Goal: Navigation & Orientation: Find specific page/section

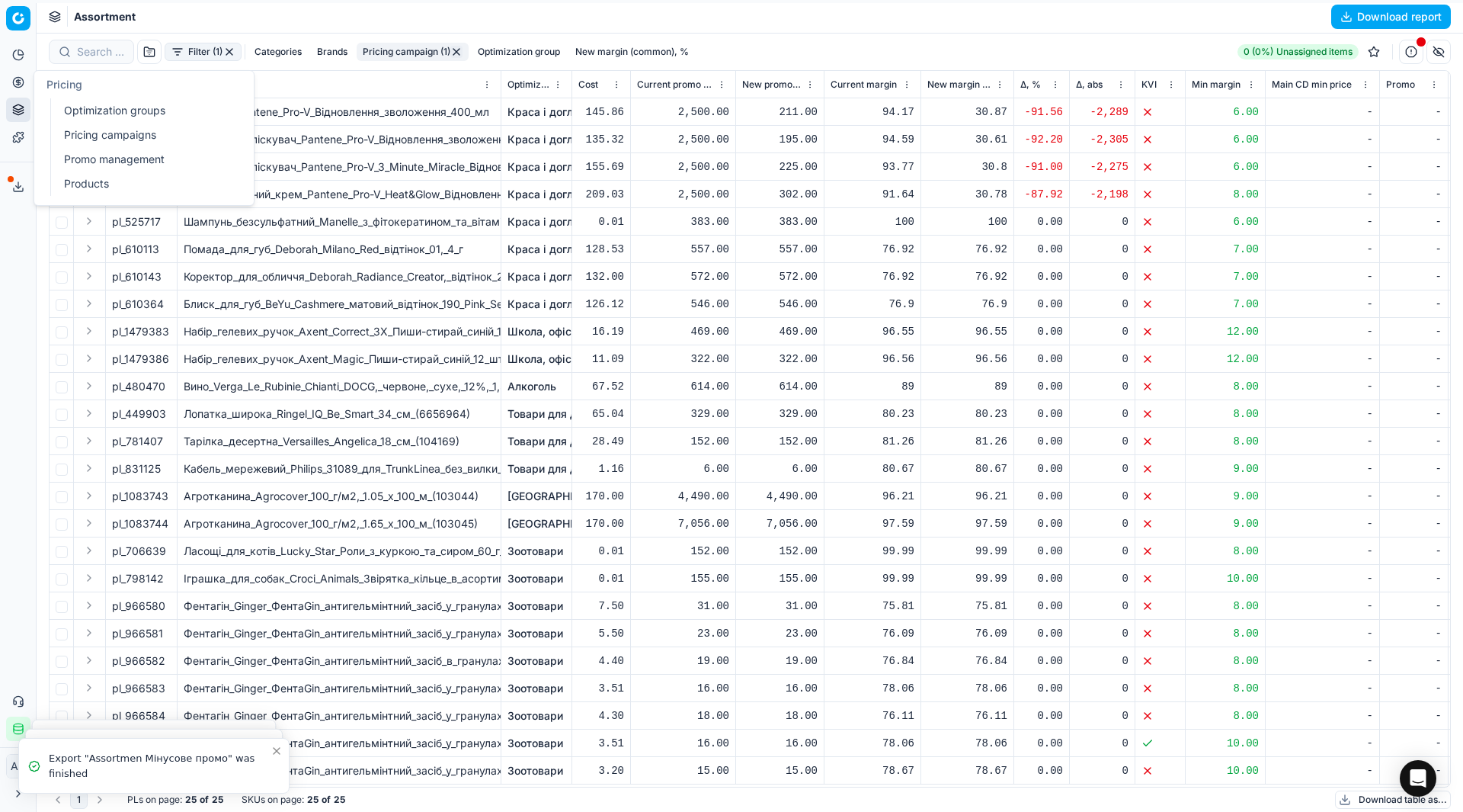
scroll to position [9, 0]
click at [67, 114] on link "Optimization groups" at bounding box center [147, 110] width 178 height 21
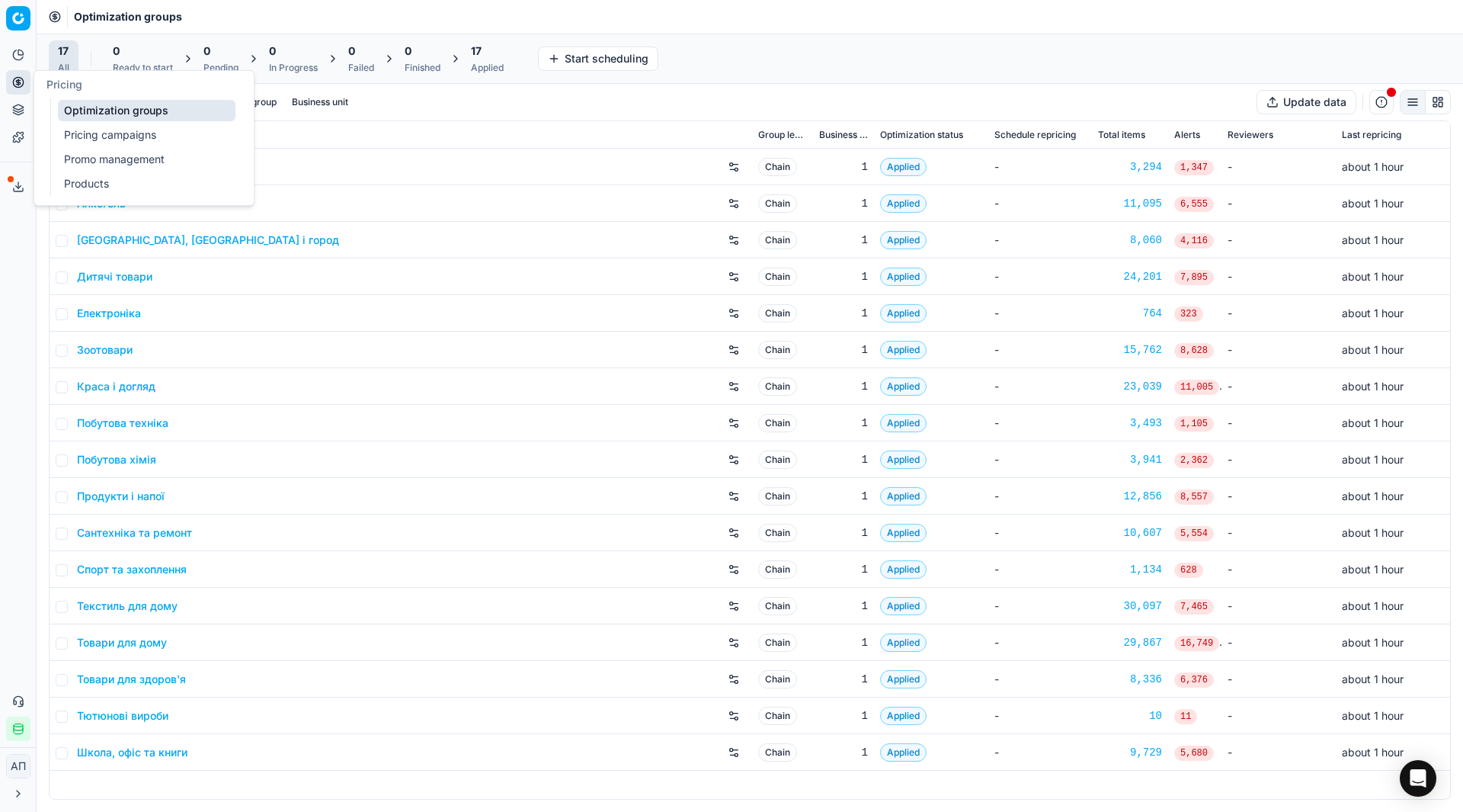
click at [66, 130] on link "Pricing campaigns" at bounding box center [147, 135] width 178 height 21
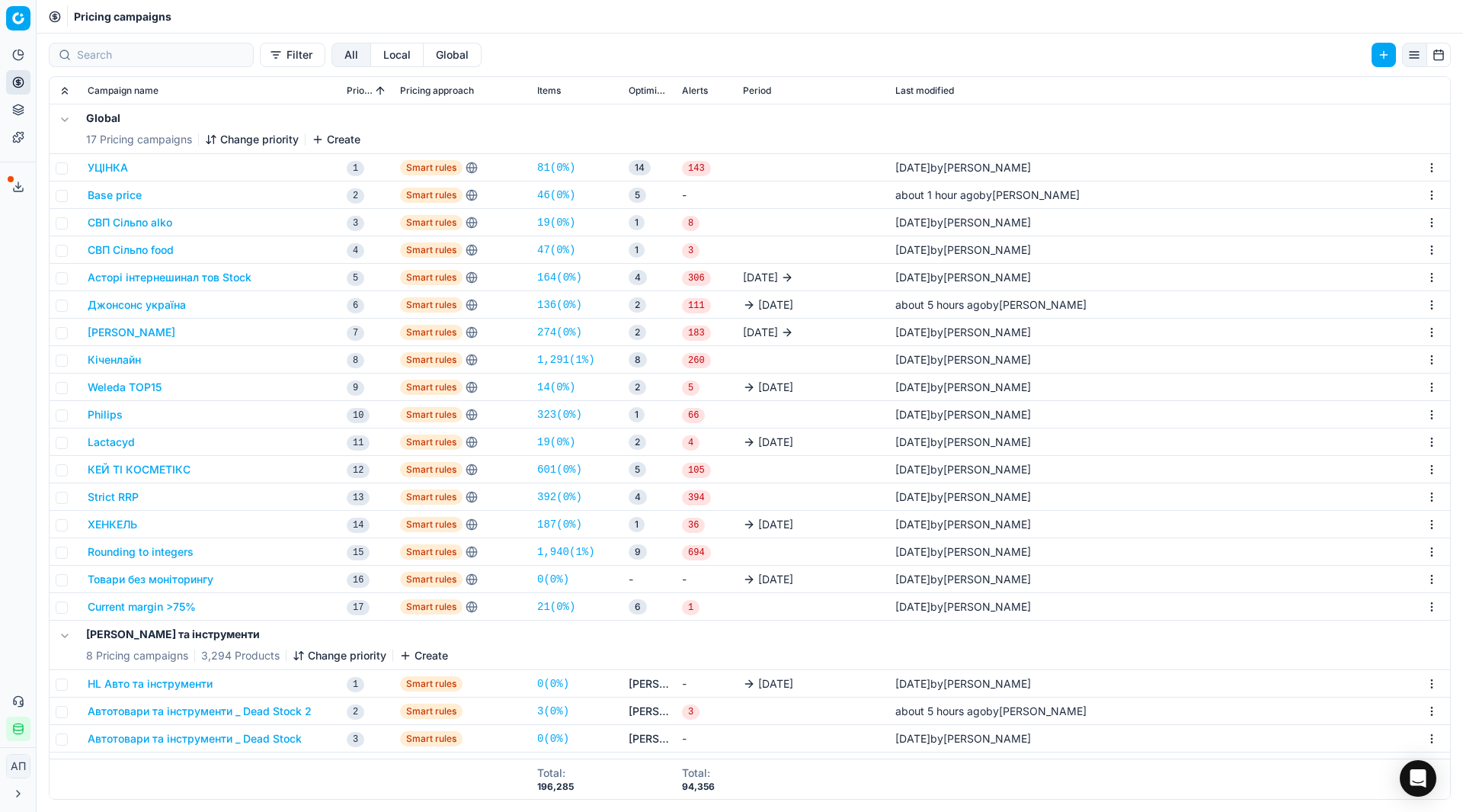
click at [0, 269] on div "Analytics Pricing Product portfolio Templates Export service 18 Contact support…" at bounding box center [18, 392] width 36 height 710
click at [548, 604] on link "21 ( 0% )" at bounding box center [556, 607] width 38 height 15
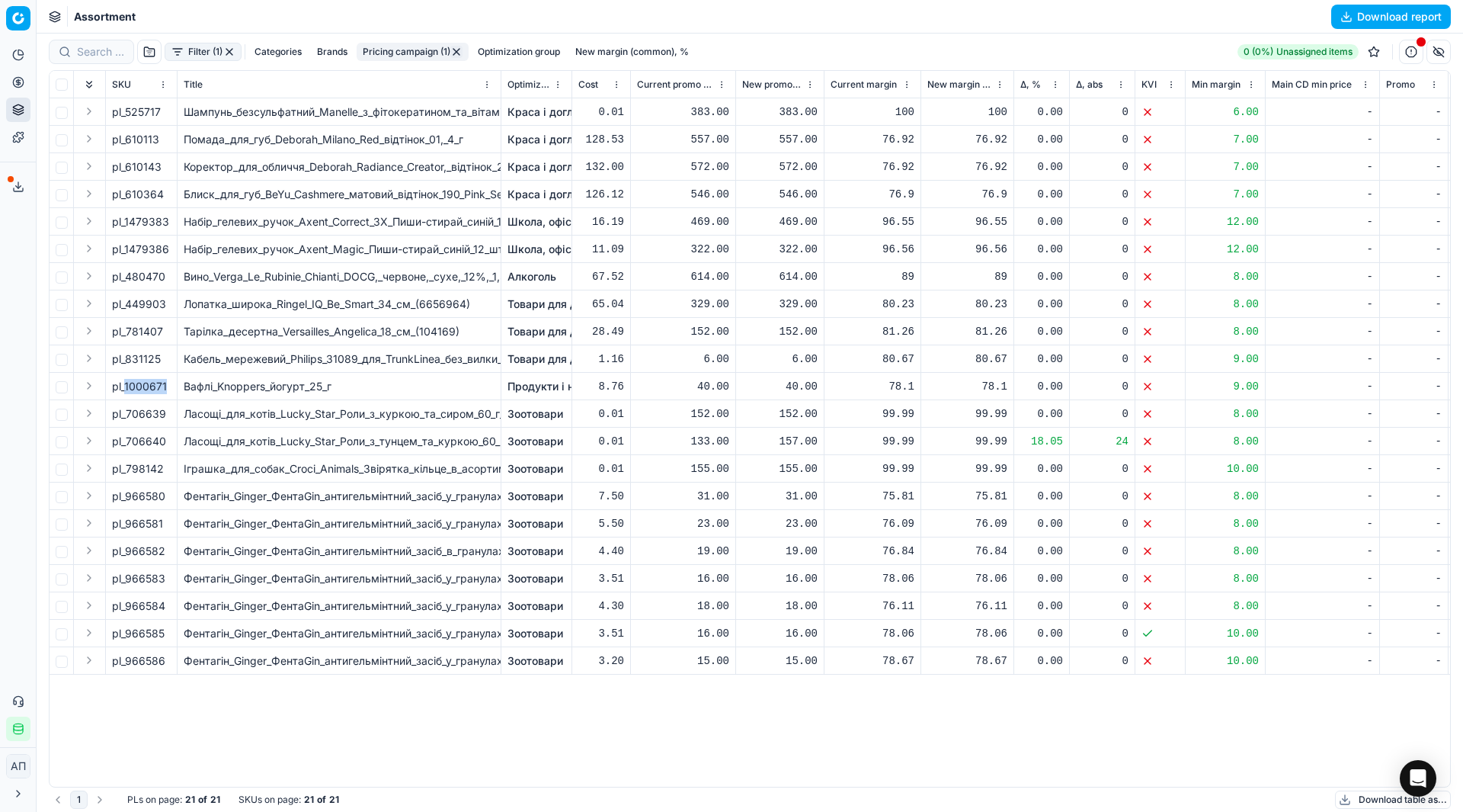
drag, startPoint x: 124, startPoint y: 383, endPoint x: 175, endPoint y: 383, distance: 51.0
click at [175, 383] on td "pl_1000671" at bounding box center [142, 387] width 72 height 27
copy span "1000671"
click at [23, 79] on icon at bounding box center [18, 82] width 12 height 12
click at [64, 108] on link "Optimization groups" at bounding box center [147, 110] width 178 height 21
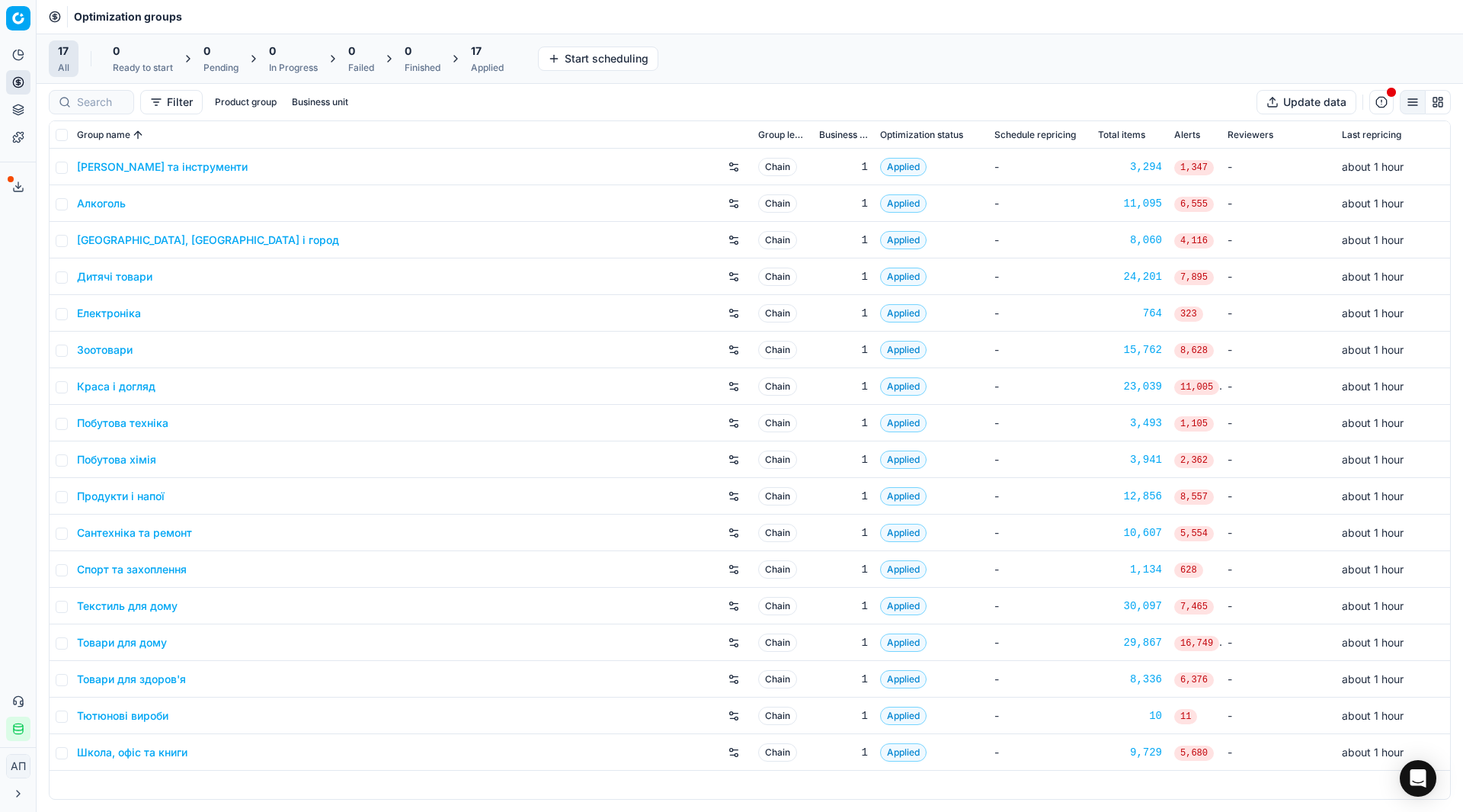
click at [0, 416] on div "Analytics Pricing Product portfolio Templates Export service 18 Contact support…" at bounding box center [18, 392] width 36 height 710
click at [144, 171] on link "[PERSON_NAME] та інструменти" at bounding box center [162, 167] width 170 height 15
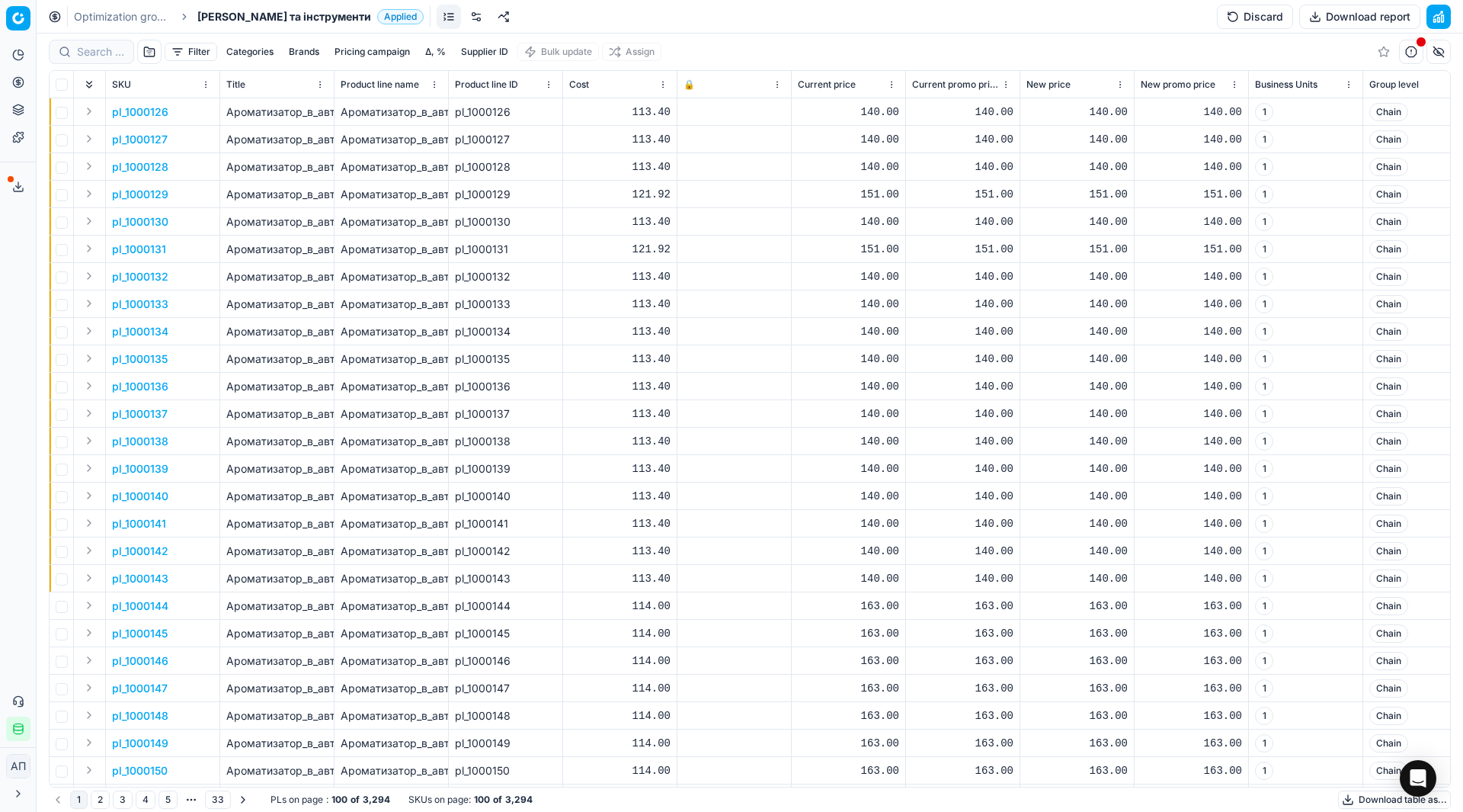
click at [464, 19] on link at bounding box center [476, 16] width 25 height 25
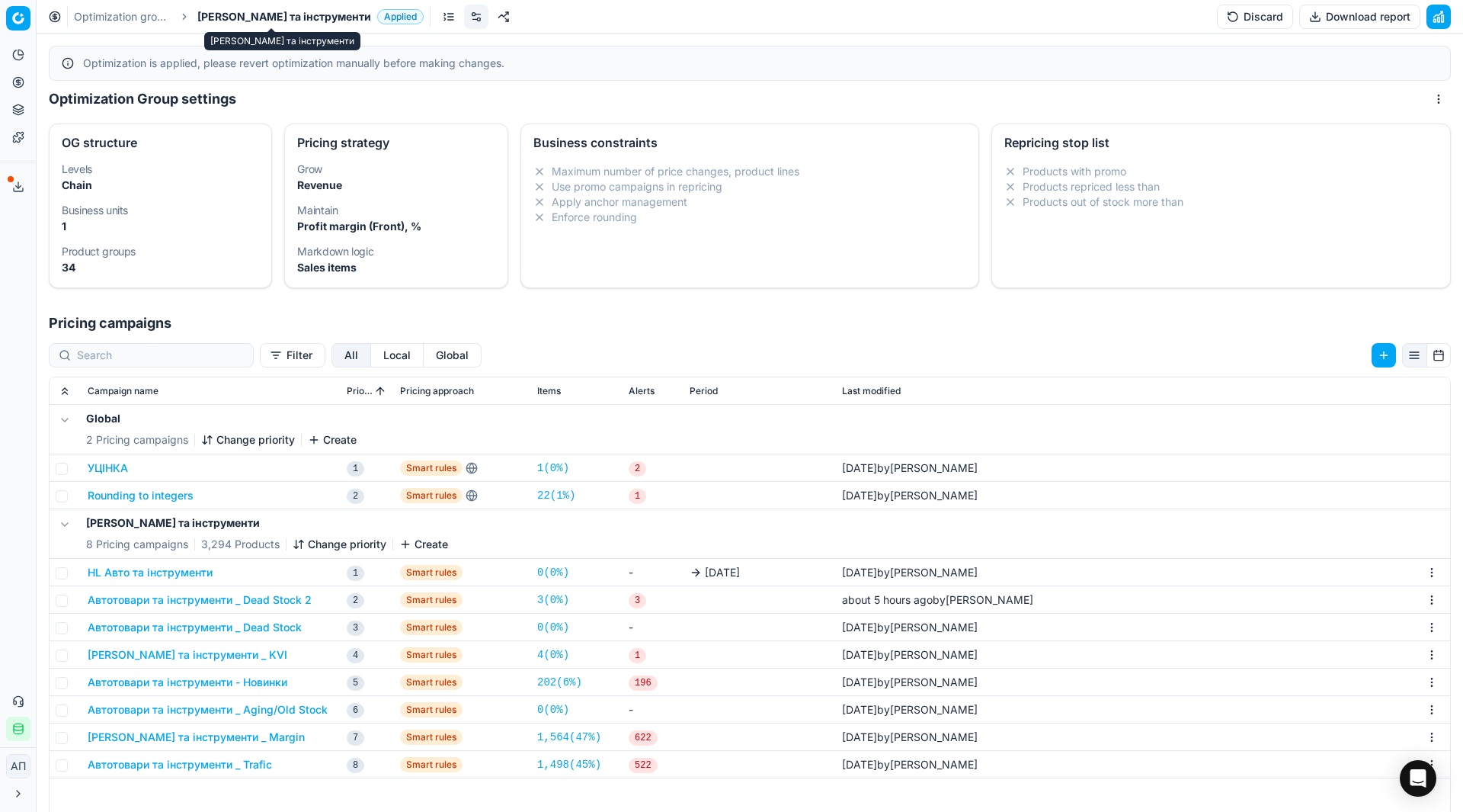
click at [295, 14] on span "[PERSON_NAME] та інструменти" at bounding box center [284, 17] width 174 height 15
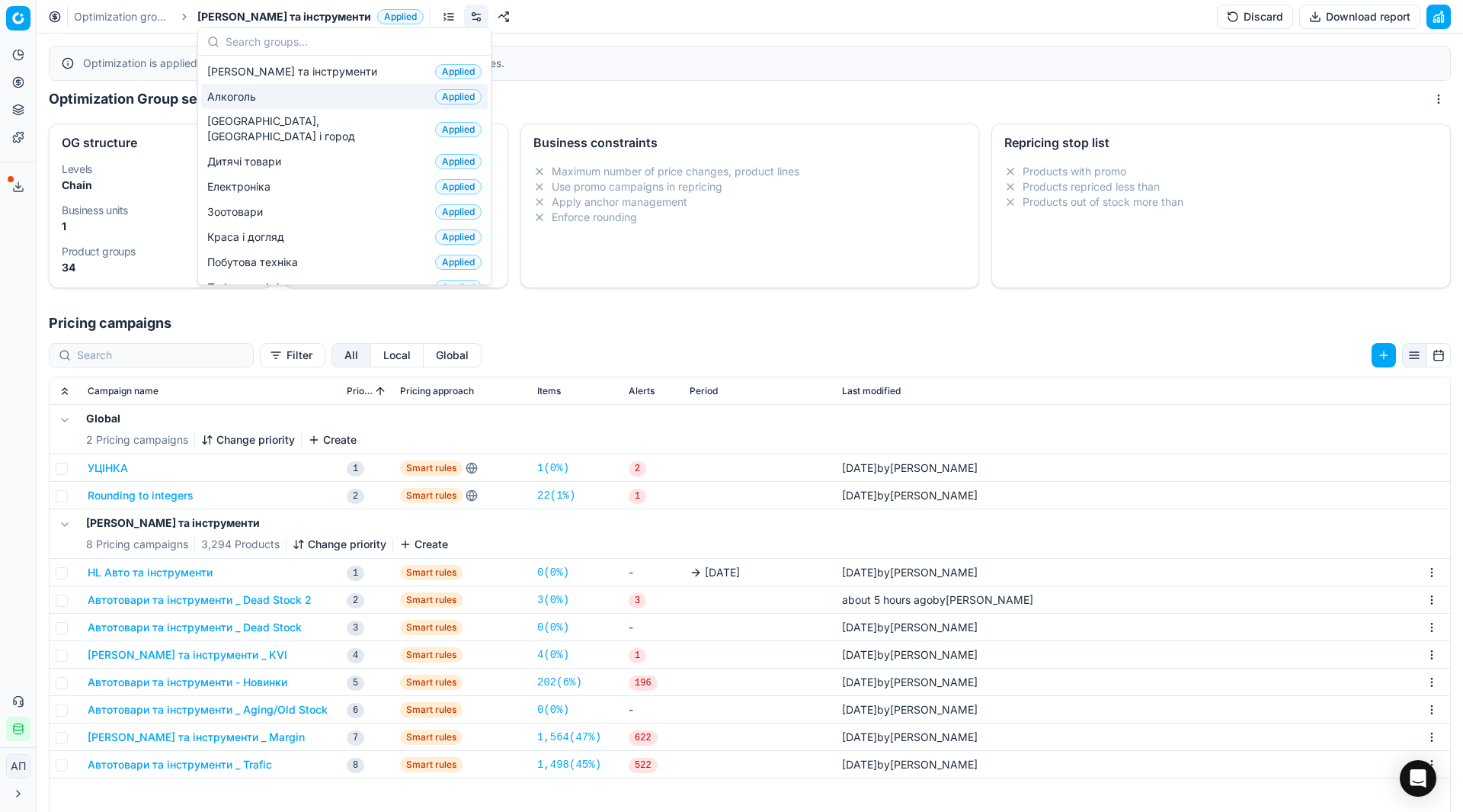
click at [283, 96] on div "Алкоголь Applied" at bounding box center [344, 97] width 286 height 25
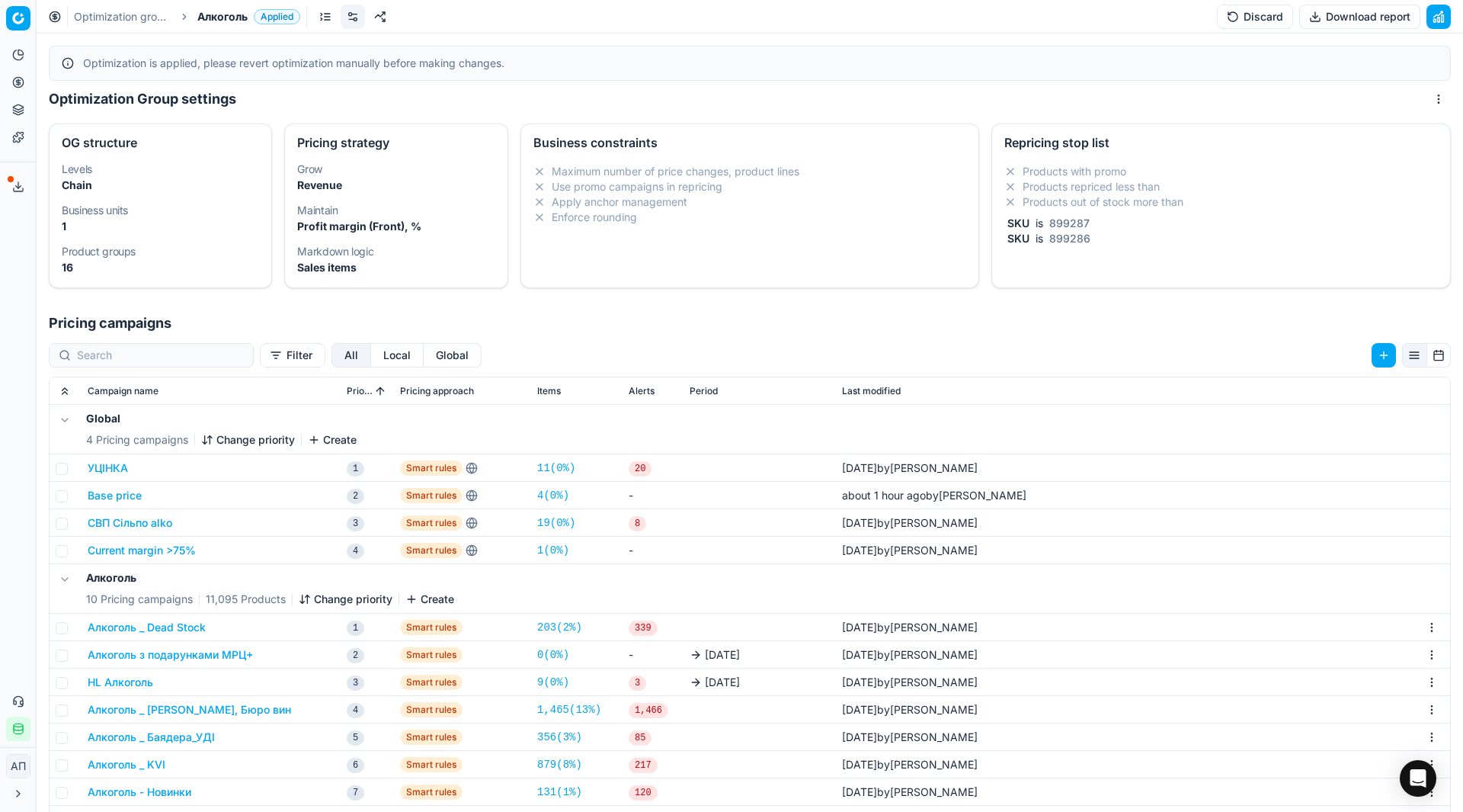
click at [131, 14] on link "Optimization groups" at bounding box center [122, 17] width 97 height 15
